Goal: Transaction & Acquisition: Purchase product/service

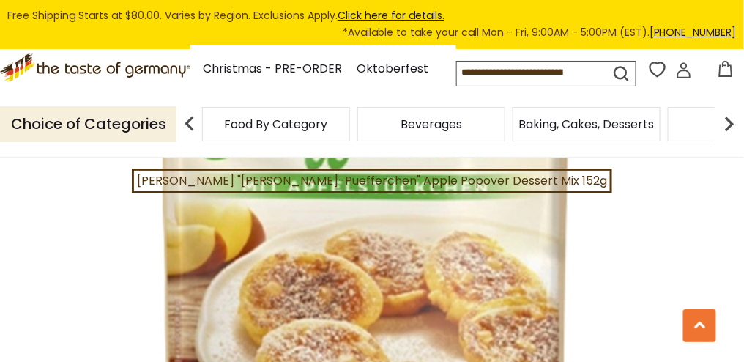
scroll to position [1318, 0]
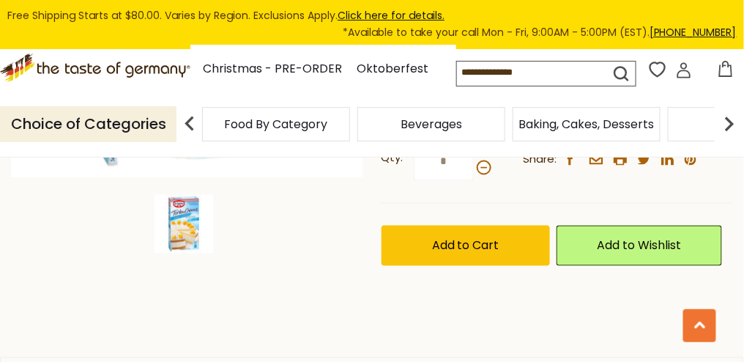
scroll to position [439, 0]
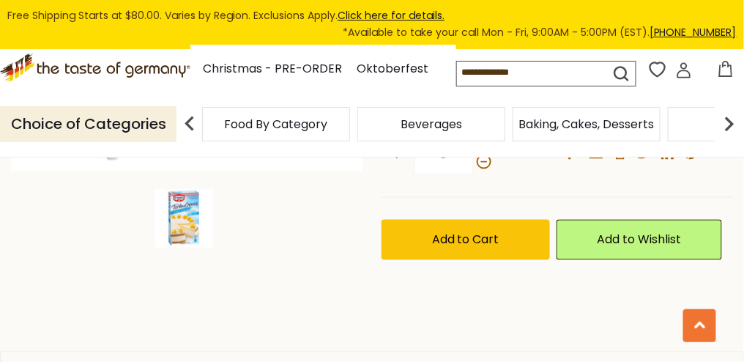
drag, startPoint x: 453, startPoint y: 239, endPoint x: 428, endPoint y: 243, distance: 26.0
click at [428, 175] on input "*" at bounding box center [444, 155] width 60 height 40
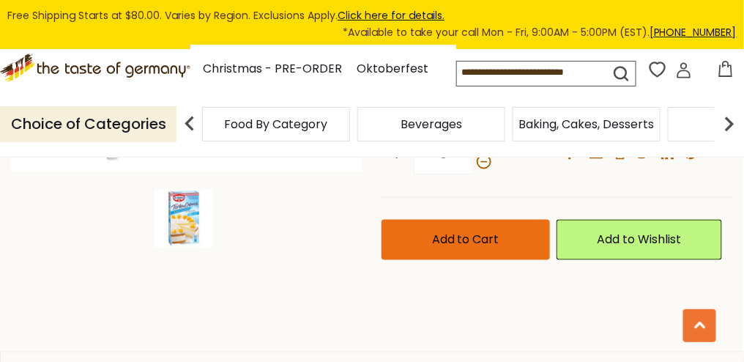
type input "*"
click at [437, 248] on span "Add to Cart" at bounding box center [465, 239] width 67 height 17
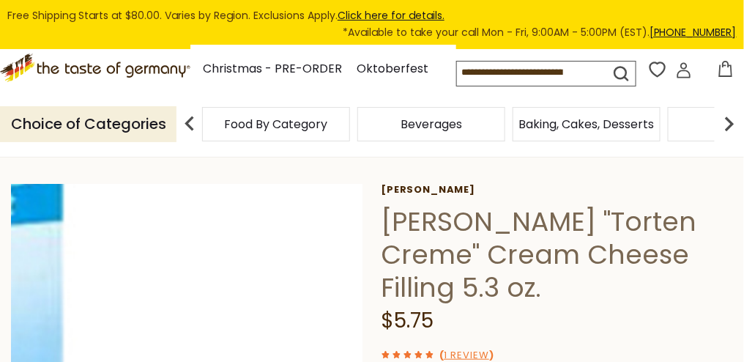
scroll to position [0, 0]
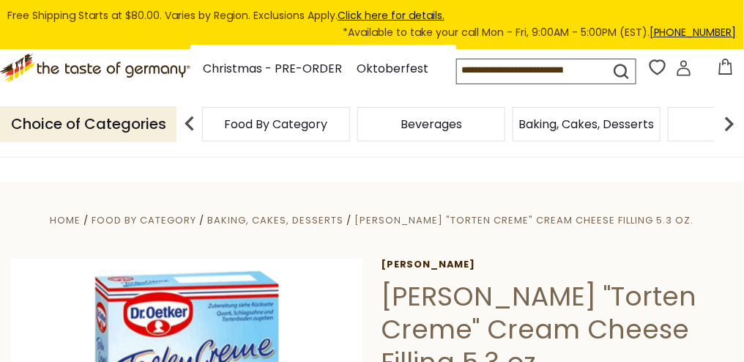
click at [687, 67] on icon at bounding box center [683, 64] width 7 height 7
